Goal: Find specific page/section

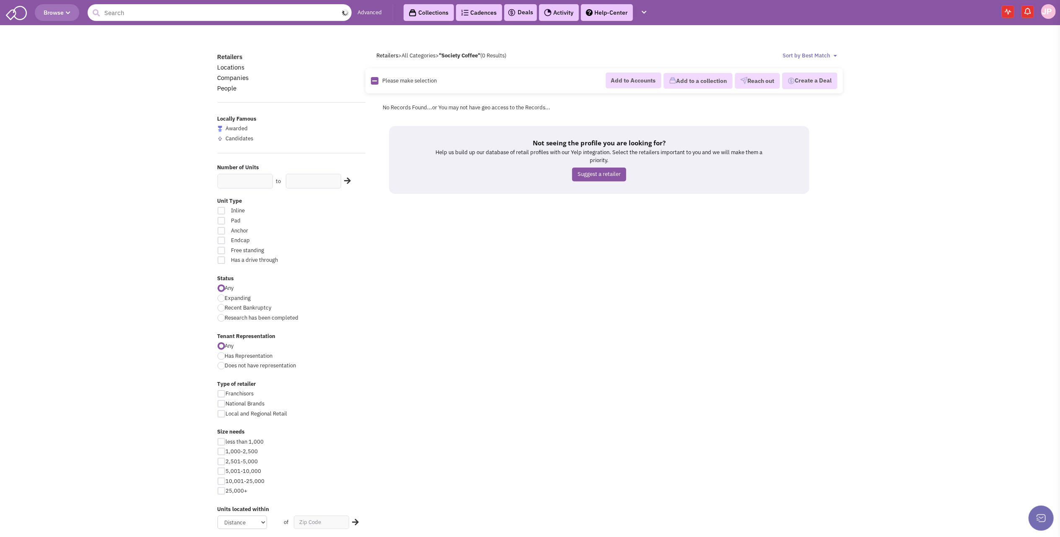
click at [201, 13] on input "text" at bounding box center [220, 12] width 264 height 17
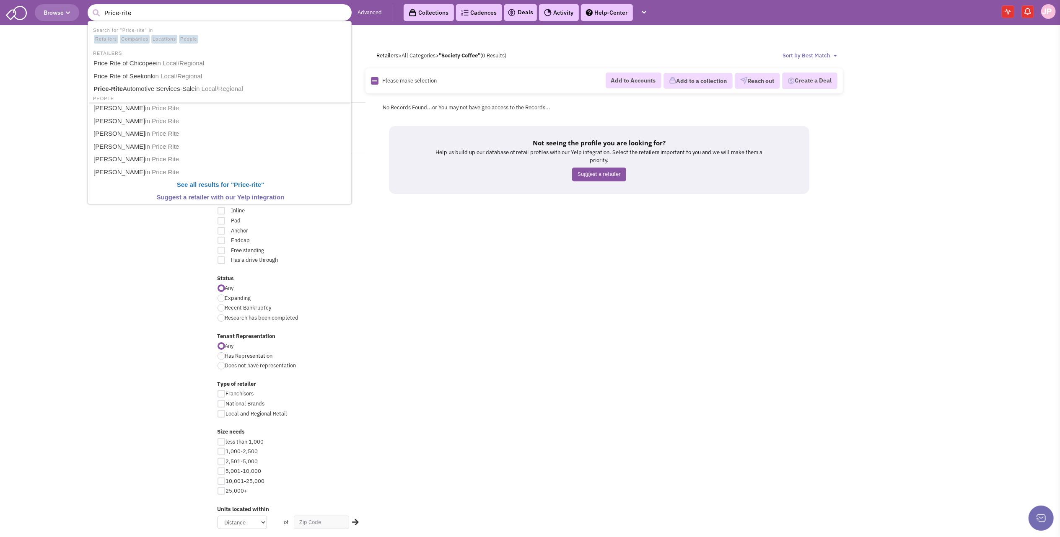
type input "Price-rite"
click at [90, 7] on button "submit" at bounding box center [96, 13] width 13 height 13
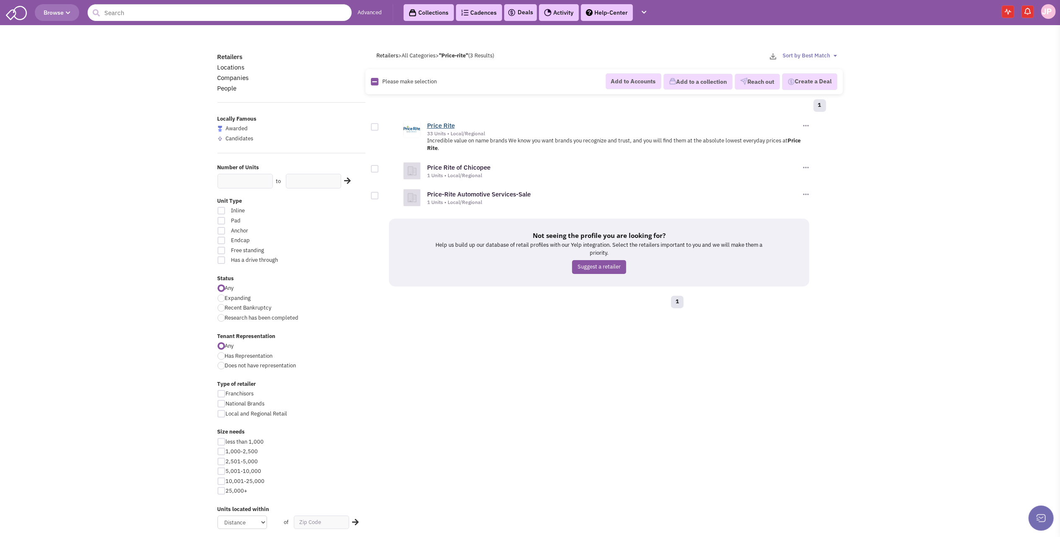
click at [438, 126] on link "Price Rite" at bounding box center [441, 126] width 28 height 8
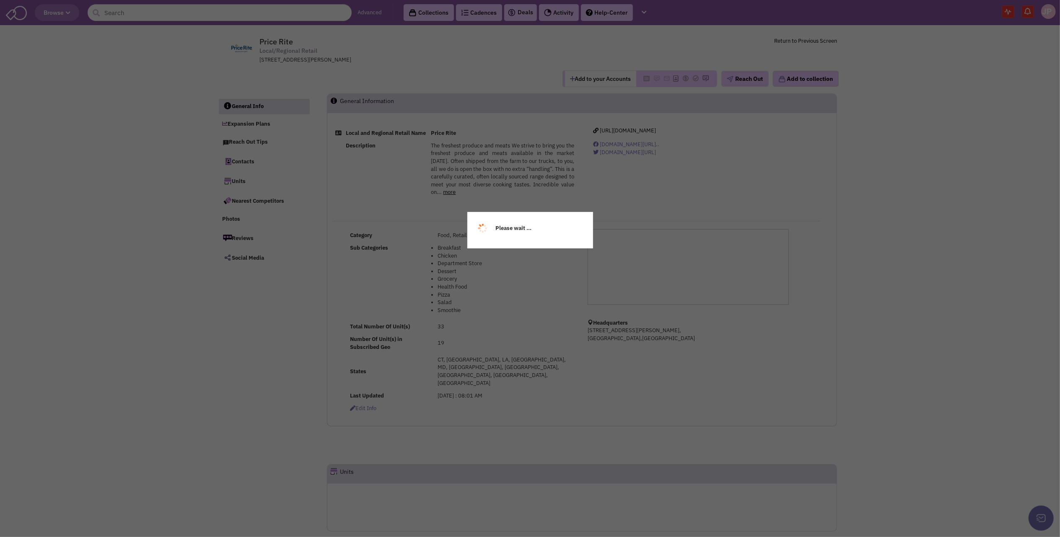
select select
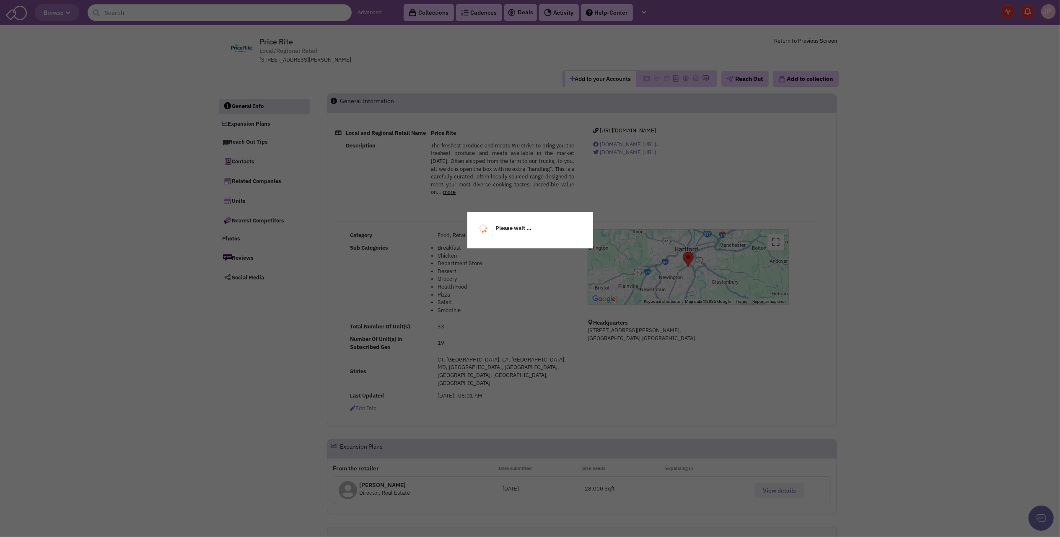
select select
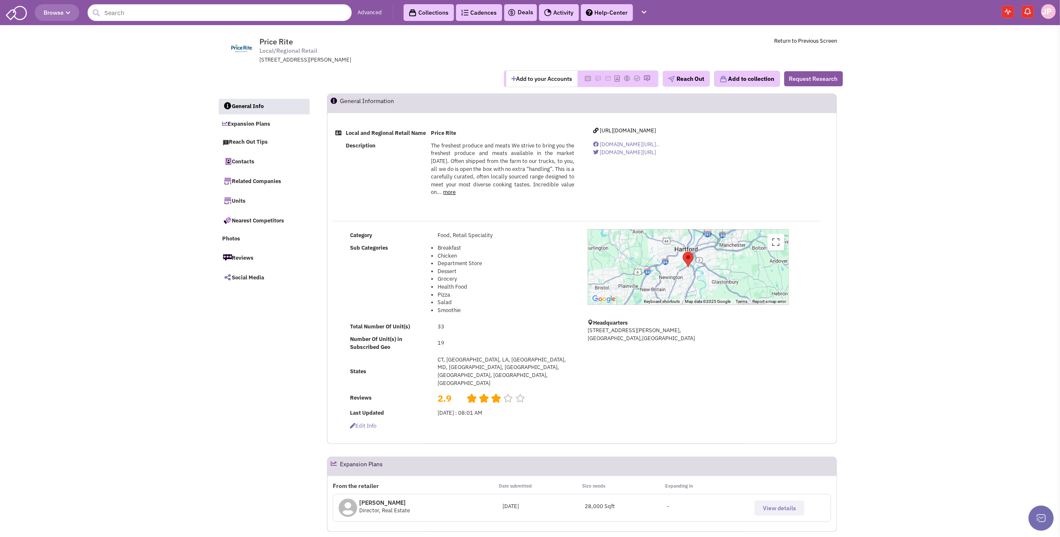
click at [775, 505] on span "View details" at bounding box center [779, 509] width 33 height 8
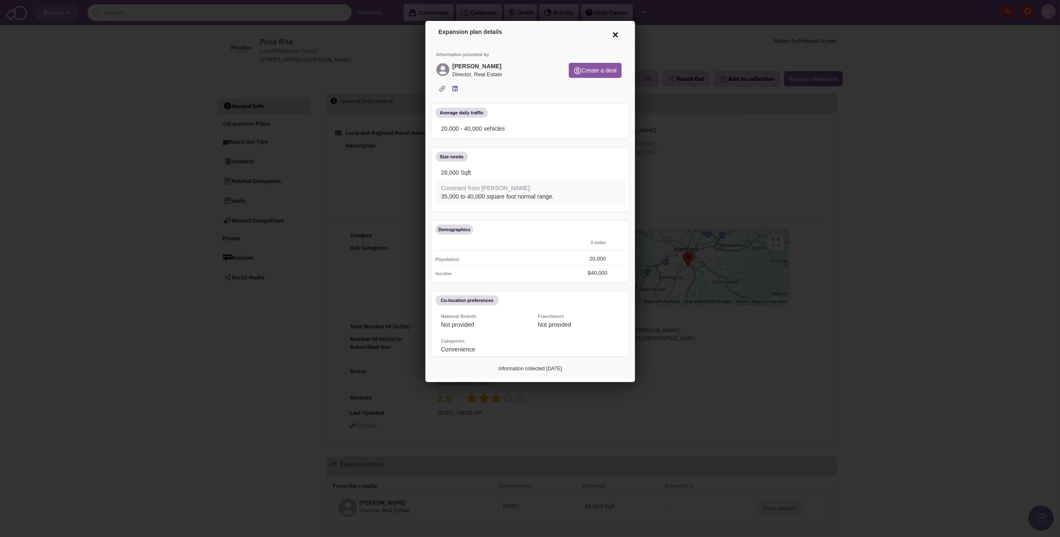
click at [605, 34] on icon at bounding box center [614, 33] width 18 height 20
